Goal: Check status: Check status

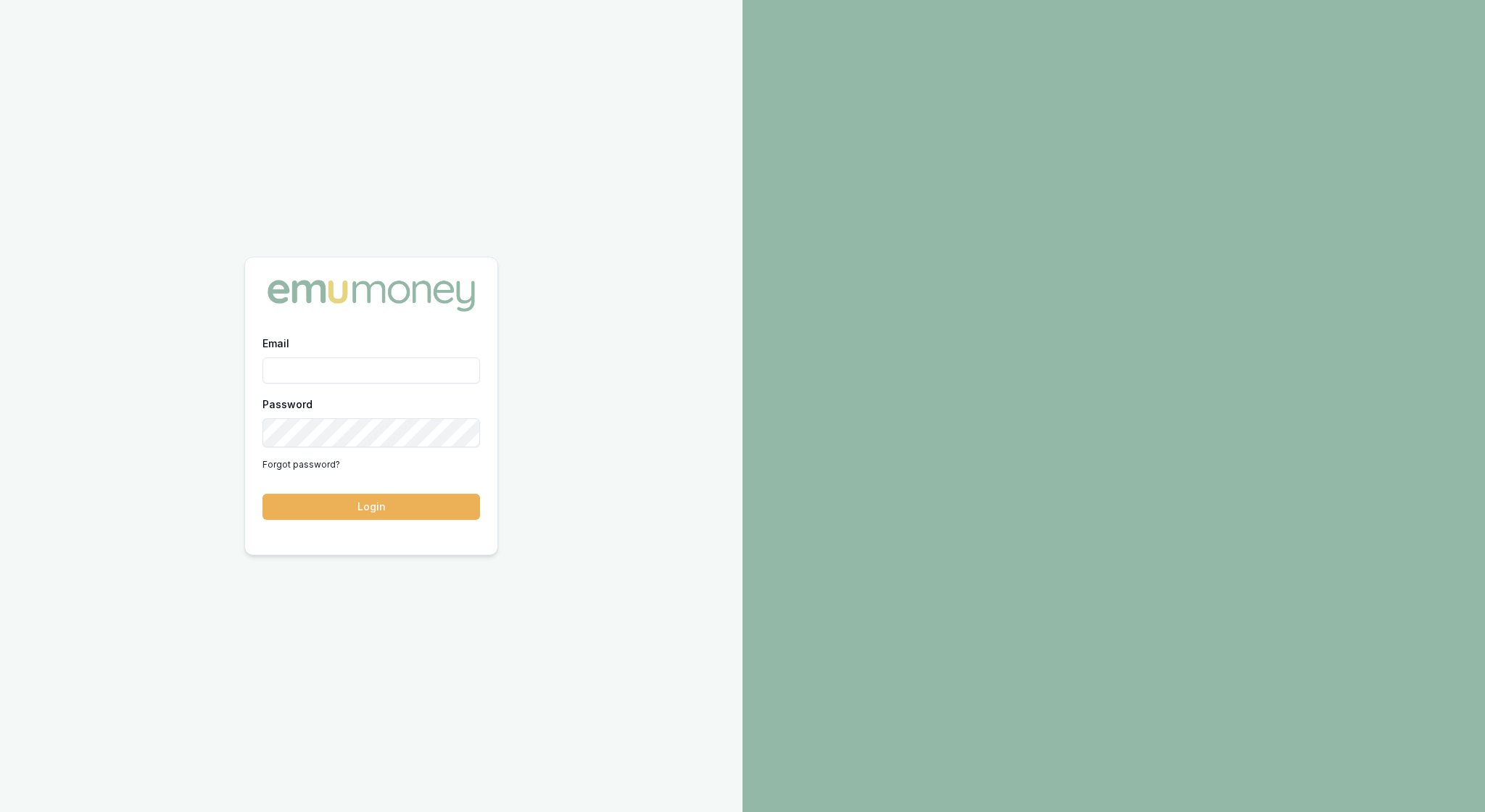
type input "[EMAIL_ADDRESS][PERSON_NAME][DOMAIN_NAME]"
click at [371, 518] on button "Login" at bounding box center [371, 506] width 218 height 26
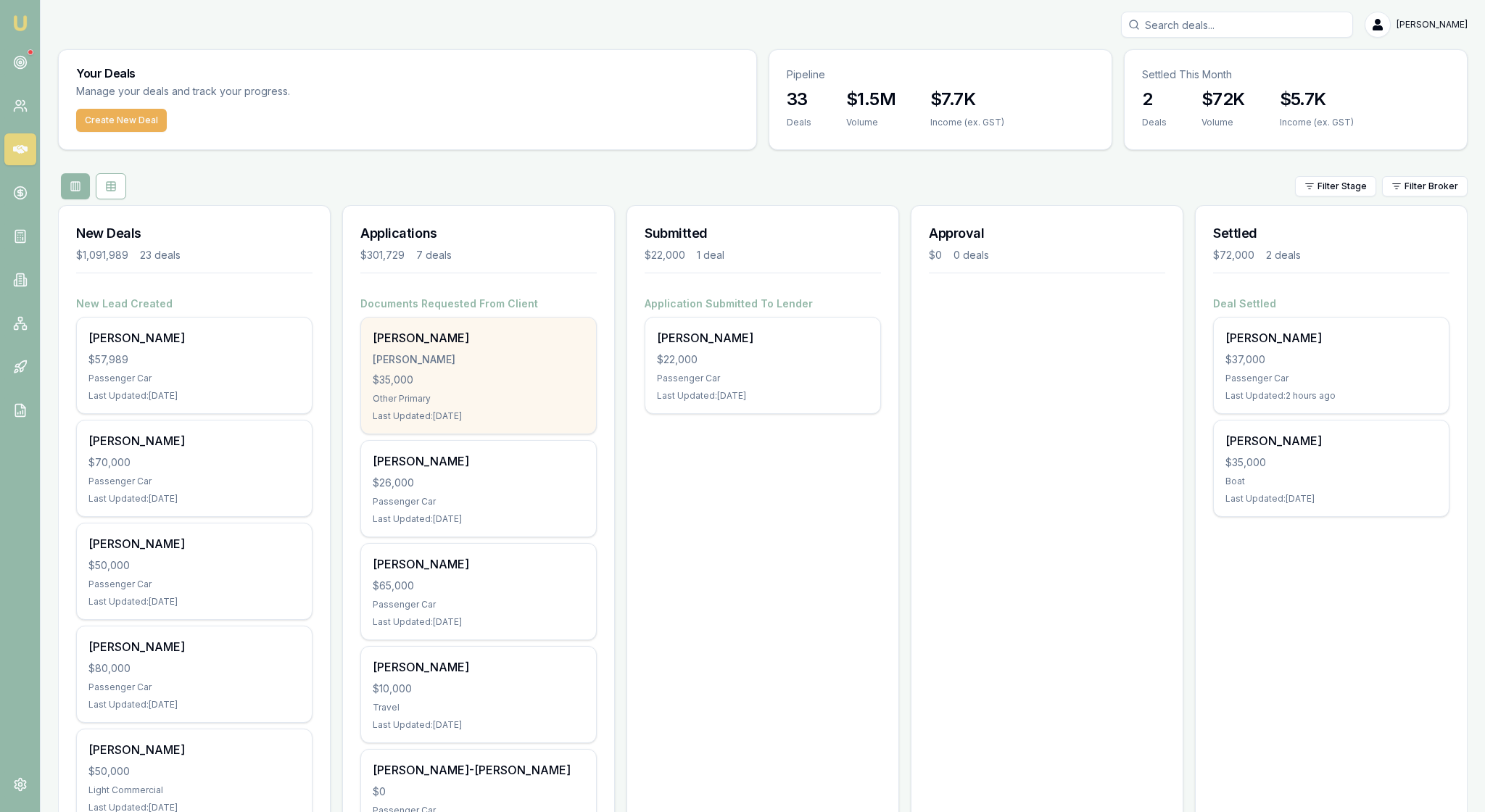
click at [522, 387] on div "$35,000" at bounding box center [478, 379] width 212 height 14
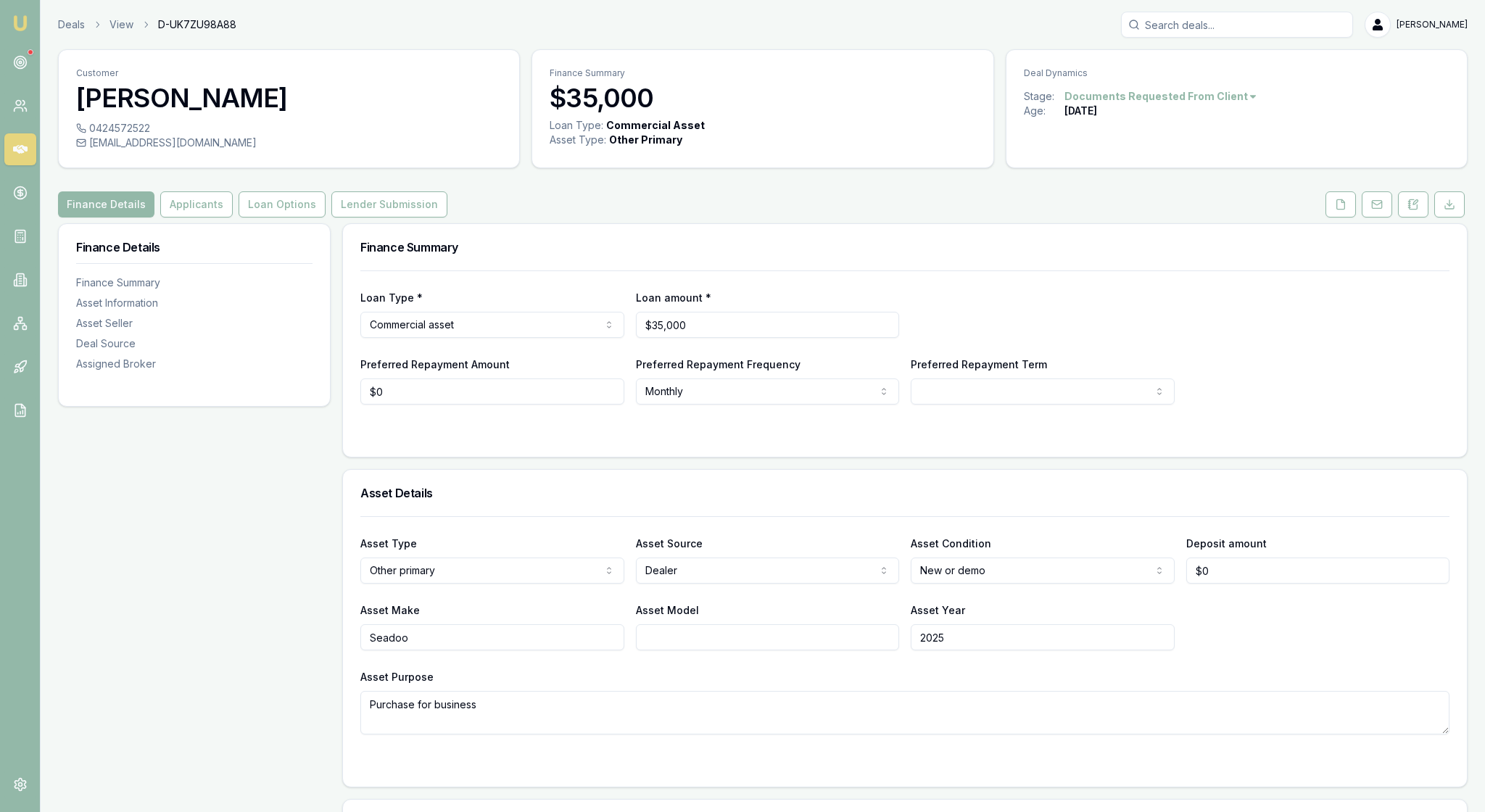
click at [909, 270] on div "Finance Summary" at bounding box center [905, 247] width 1124 height 47
click at [213, 218] on button "Applicants" at bounding box center [196, 204] width 73 height 26
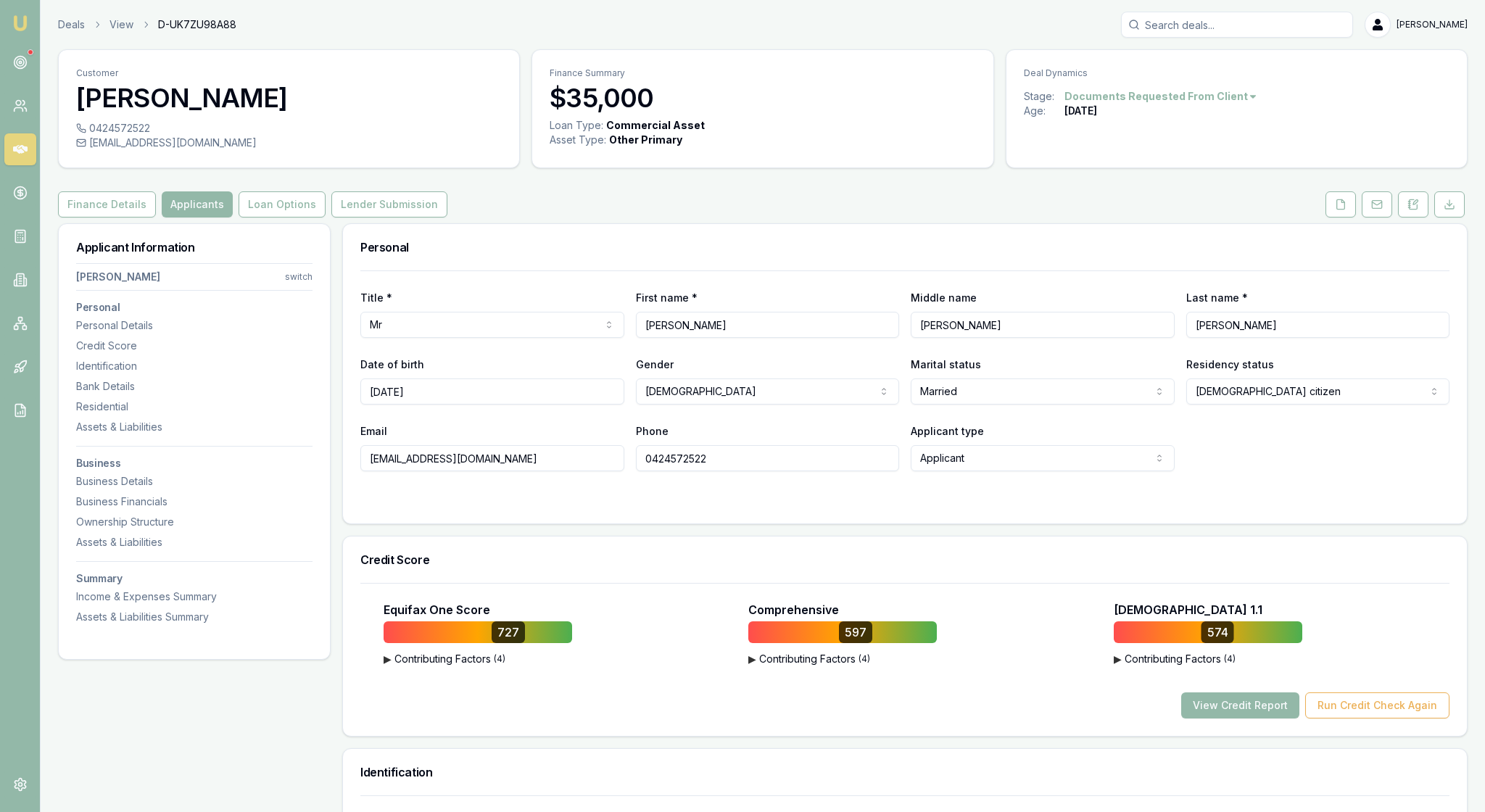
click at [1275, 506] on div at bounding box center [905, 500] width 1089 height 11
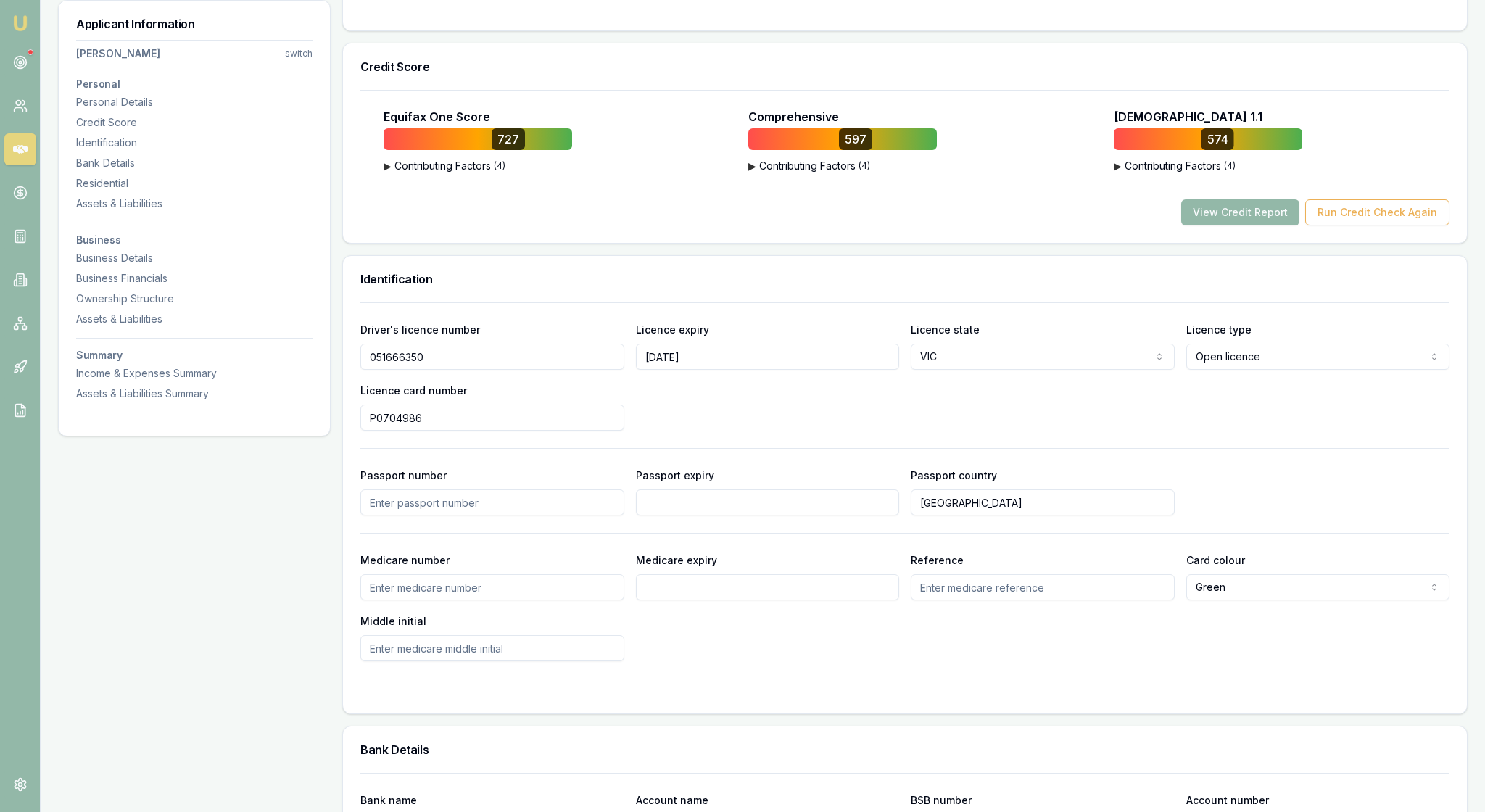
scroll to position [575, 0]
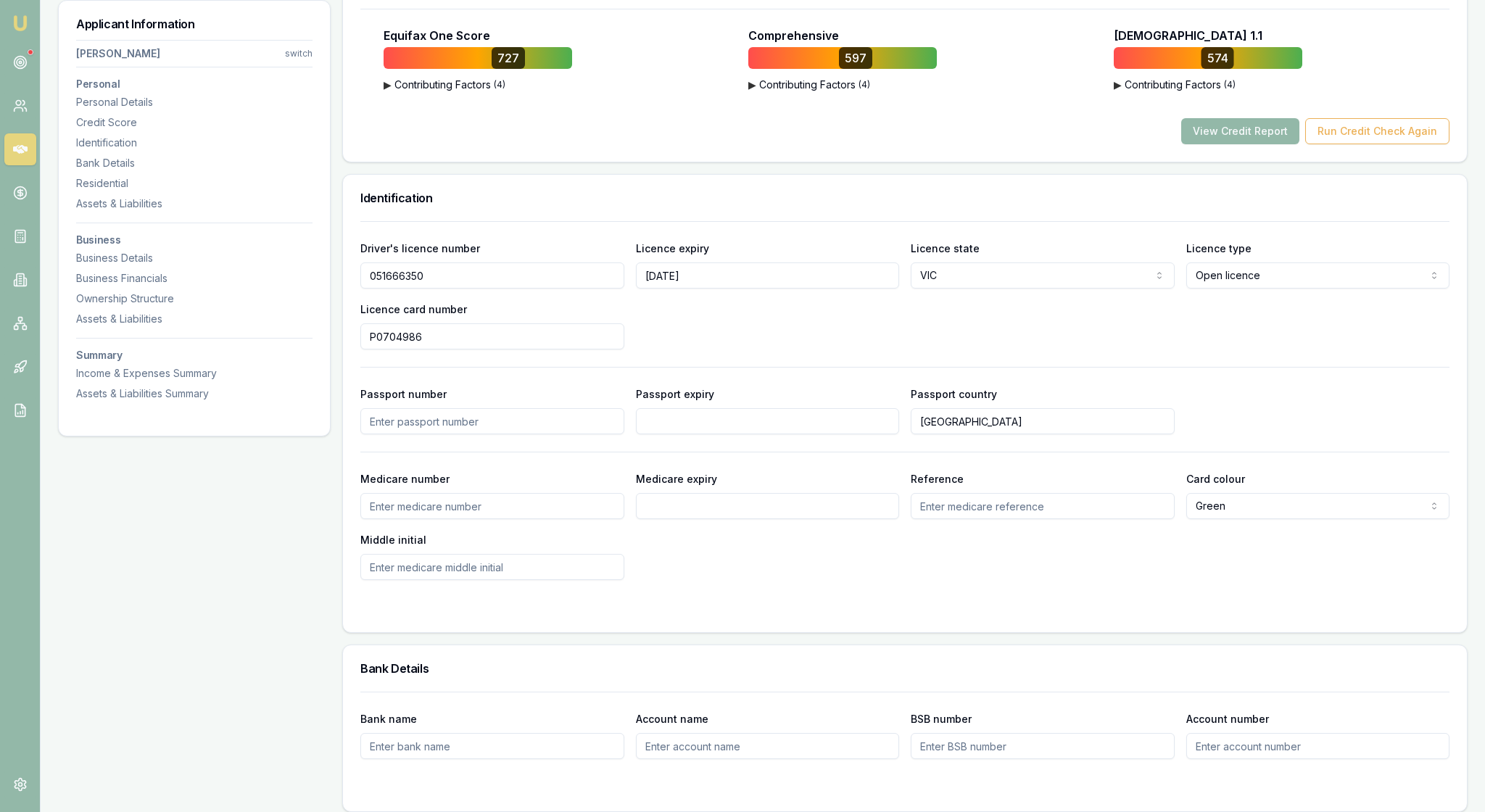
drag, startPoint x: 463, startPoint y: 377, endPoint x: 360, endPoint y: 374, distance: 103.0
click at [360, 374] on div "Driver's licence number 051666350 Licence expiry 25/07/2028 Licence state VIC N…" at bounding box center [905, 426] width 1124 height 411
